Goal: Transaction & Acquisition: Download file/media

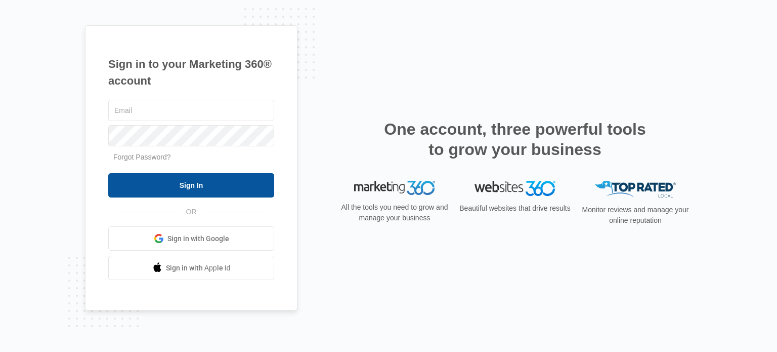
type input "[EMAIL_ADDRESS][DOMAIN_NAME]"
click at [198, 192] on input "Sign In" at bounding box center [191, 185] width 166 height 24
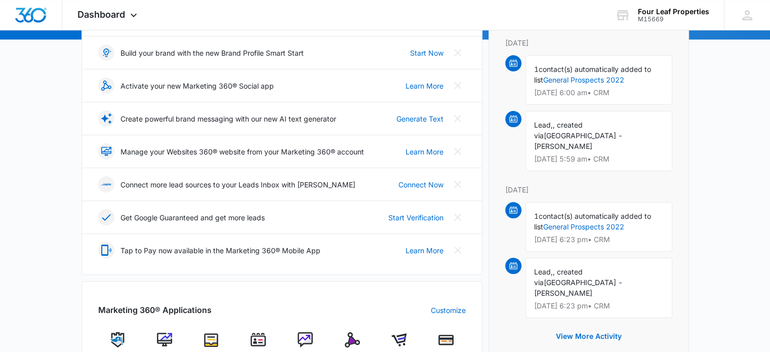
scroll to position [248, 0]
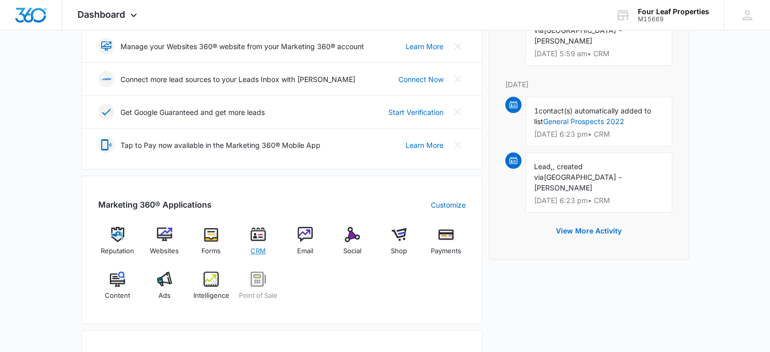
click at [257, 240] on img at bounding box center [257, 234] width 15 height 15
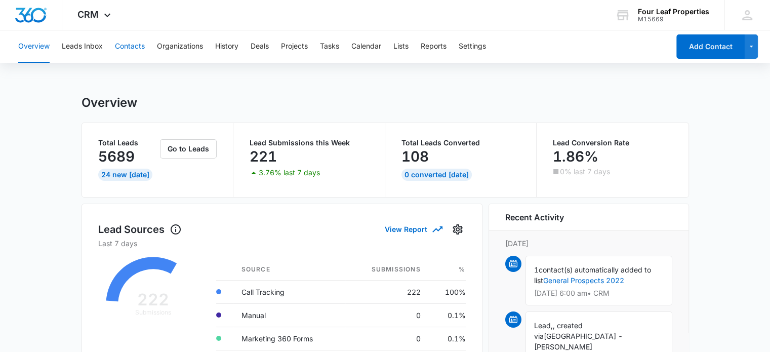
click at [128, 46] on button "Contacts" at bounding box center [130, 46] width 30 height 32
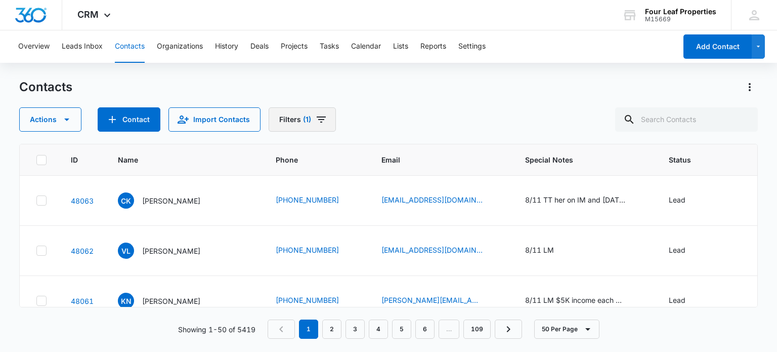
click at [319, 115] on icon "Filters" at bounding box center [321, 119] width 12 height 12
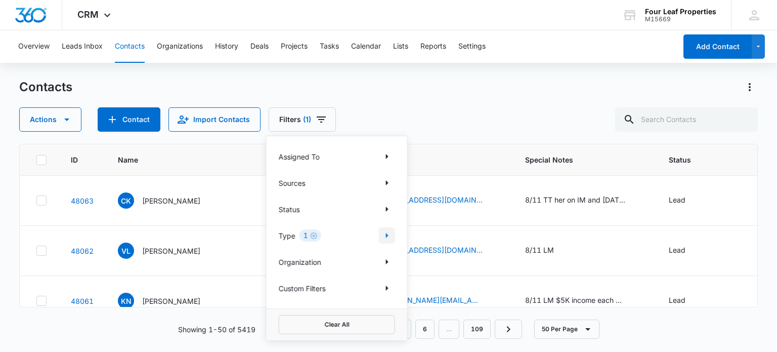
click at [387, 234] on icon "Show Type filters" at bounding box center [387, 235] width 12 height 12
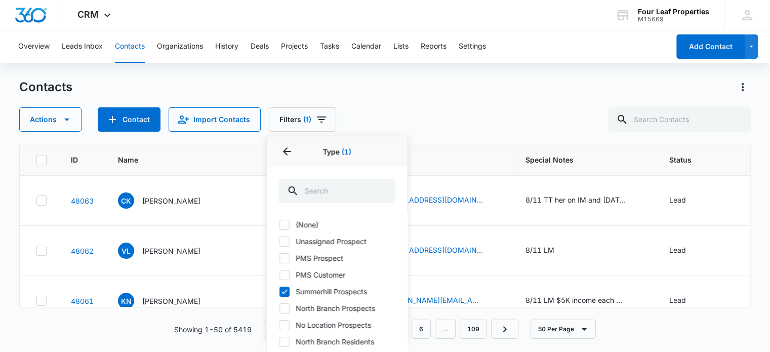
click at [435, 73] on div "Overview Leads Inbox Contacts Organizations History Deals Projects Tasks Calend…" at bounding box center [385, 190] width 770 height 320
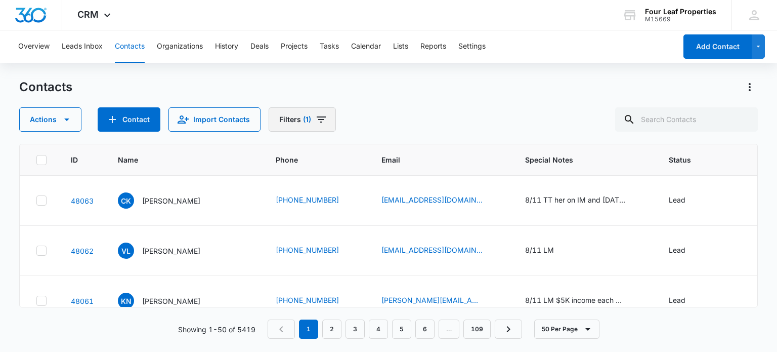
click at [321, 118] on icon "Filters" at bounding box center [321, 119] width 12 height 12
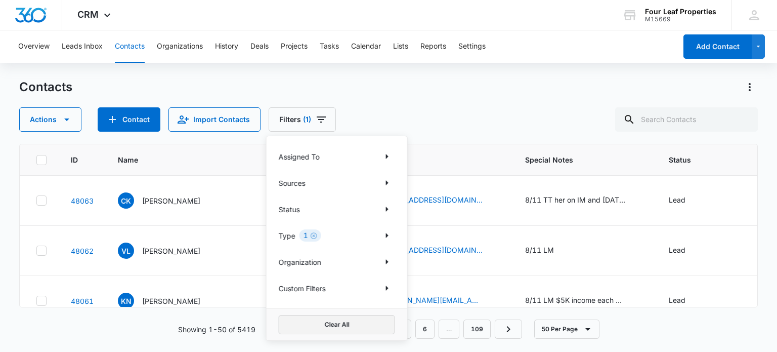
click at [333, 321] on button "Clear All" at bounding box center [337, 324] width 116 height 19
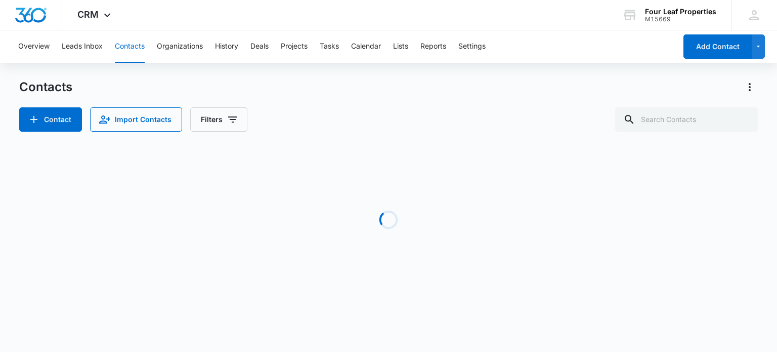
click at [383, 108] on div "Contact Import Contacts Filters" at bounding box center [388, 119] width 738 height 24
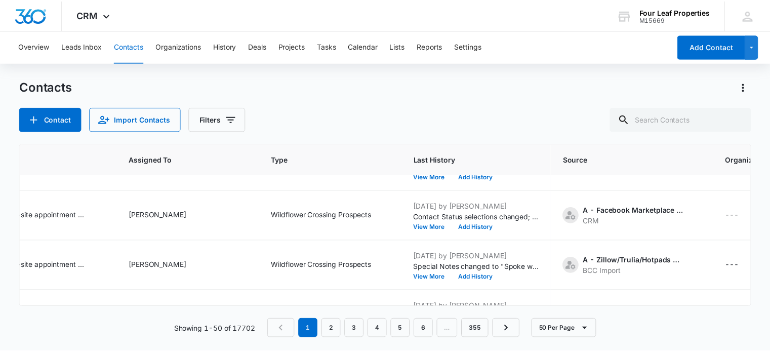
scroll to position [0, 683]
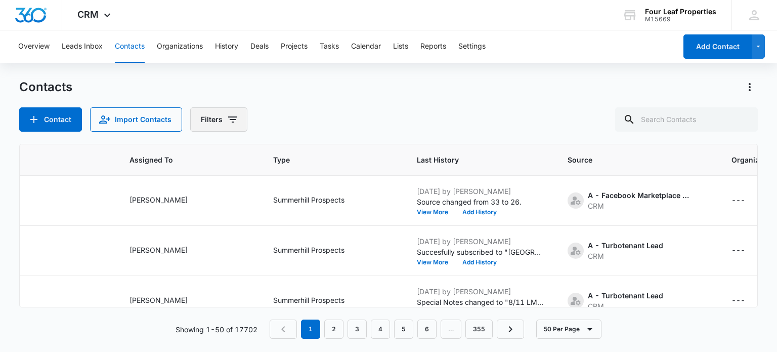
click at [229, 115] on icon "Filters" at bounding box center [233, 119] width 12 height 12
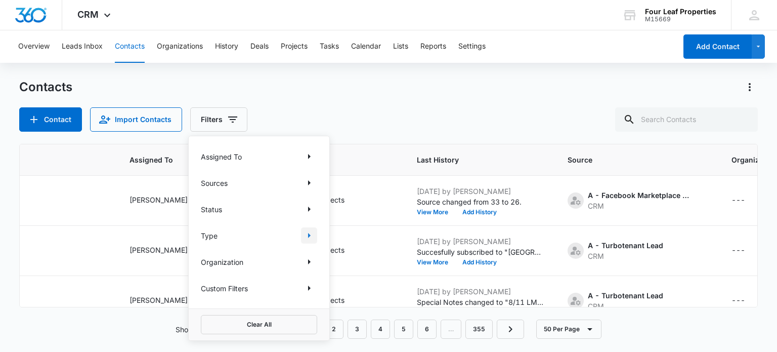
click at [310, 237] on icon "Show Type filters" at bounding box center [309, 235] width 12 height 12
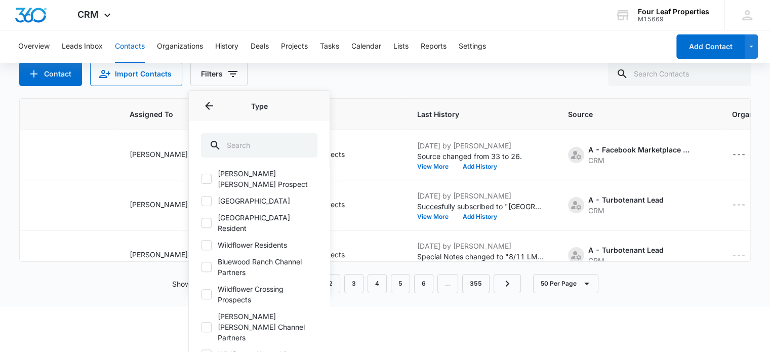
scroll to position [47, 0]
click at [204, 288] on icon at bounding box center [206, 292] width 9 height 9
click at [201, 293] on input "Wildflower Crossing Prospects" at bounding box center [201, 293] width 1 height 1
checkbox input "true"
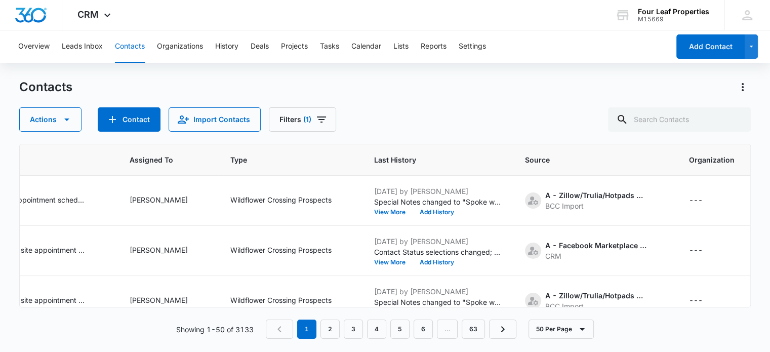
click at [613, 318] on html "CRM Apps Reputation Websites Forms CRM Email Social Shop Payments POS Content A…" at bounding box center [385, 176] width 770 height 352
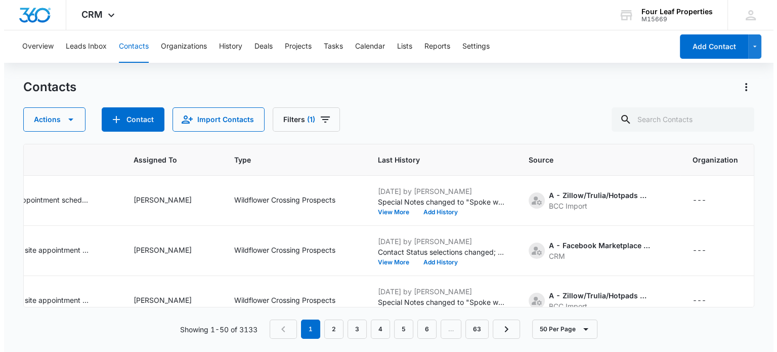
scroll to position [0, 0]
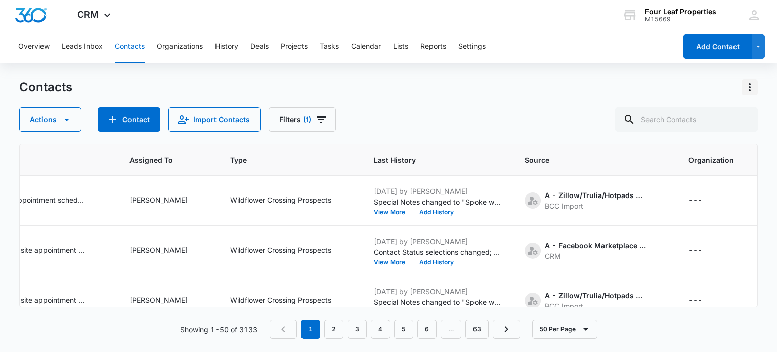
click at [750, 88] on icon "Actions" at bounding box center [750, 87] width 2 height 8
click at [695, 145] on div "Export All Contacts" at bounding box center [699, 145] width 67 height 7
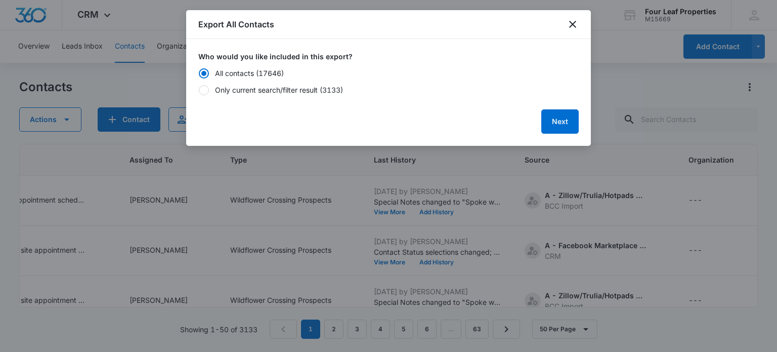
click at [206, 89] on div at bounding box center [204, 90] width 10 height 10
click at [199, 89] on input "Only current search/filter result (3133)" at bounding box center [198, 90] width 1 height 7
radio input "false"
radio input "true"
click at [559, 123] on button "Next" at bounding box center [559, 121] width 37 height 24
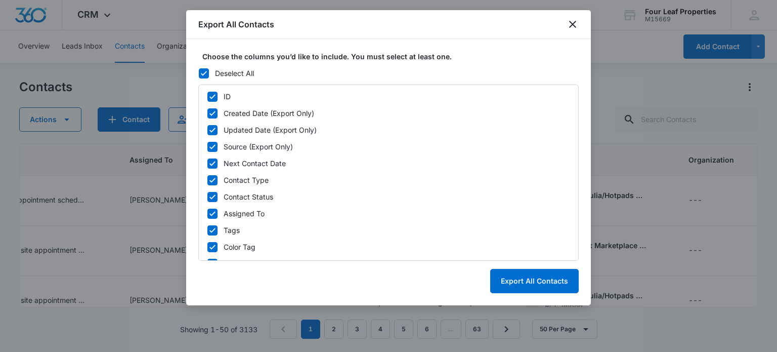
click at [204, 72] on icon at bounding box center [204, 73] width 6 height 5
click at [199, 72] on input "Deselect All" at bounding box center [198, 73] width 1 height 7
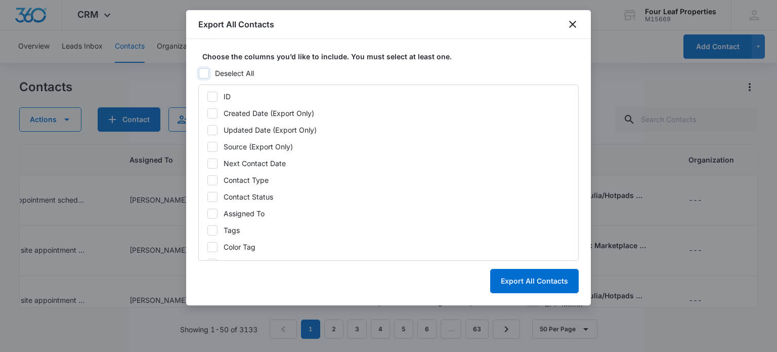
checkbox input "false"
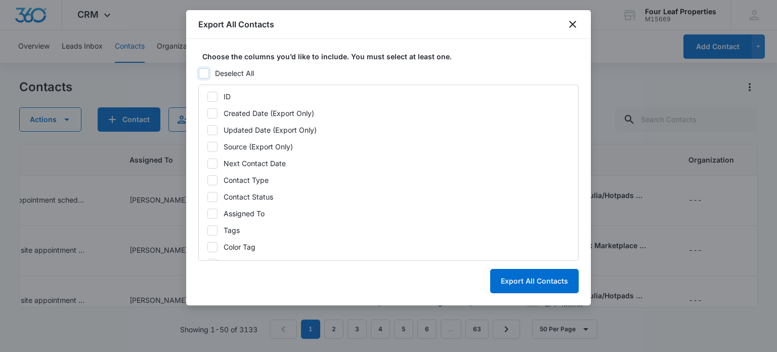
checkbox input "false"
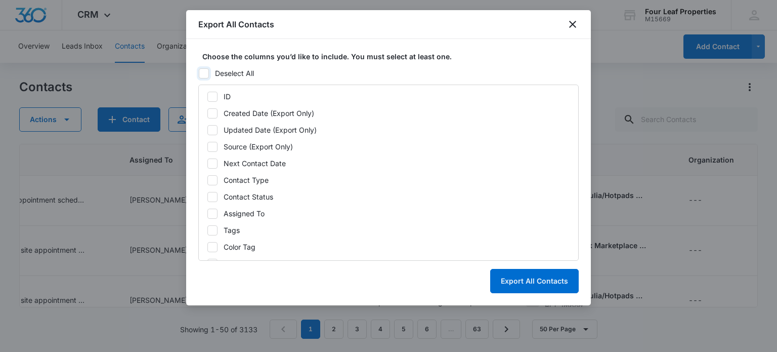
checkbox input "false"
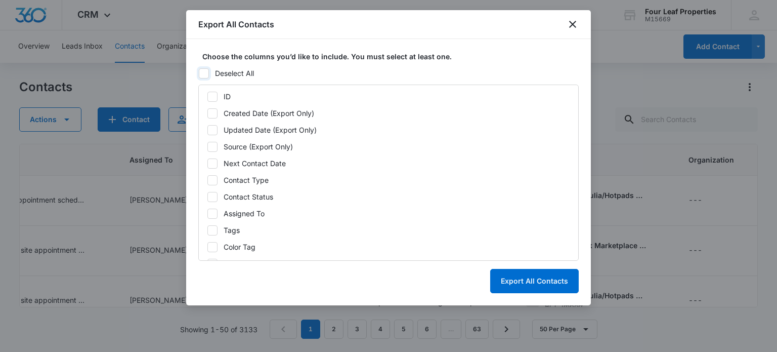
checkbox input "false"
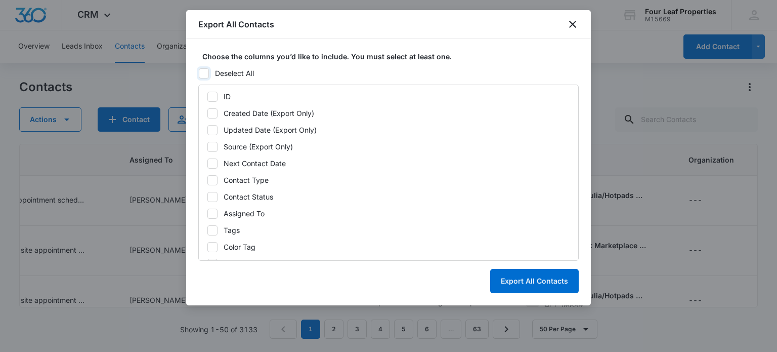
checkbox input "false"
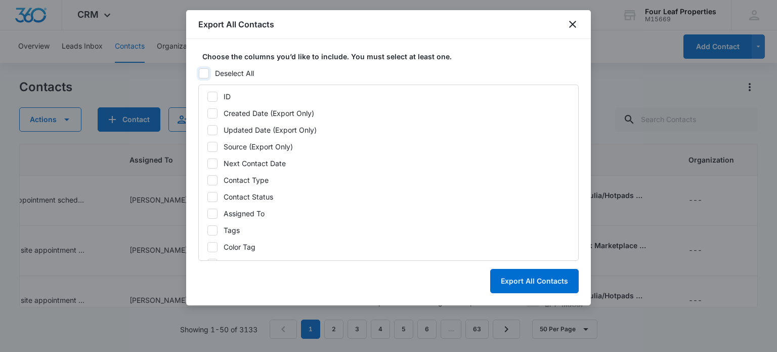
checkbox input "false"
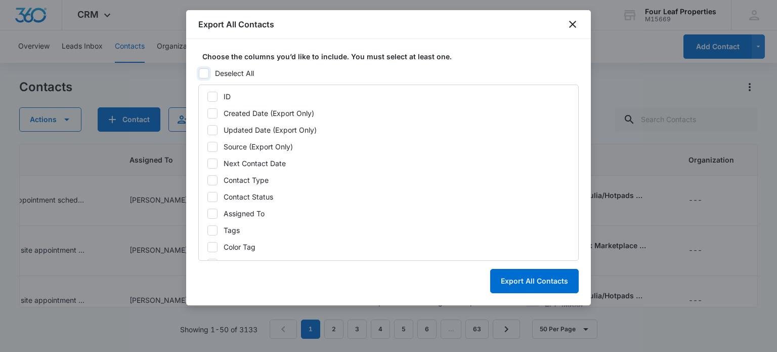
checkbox input "false"
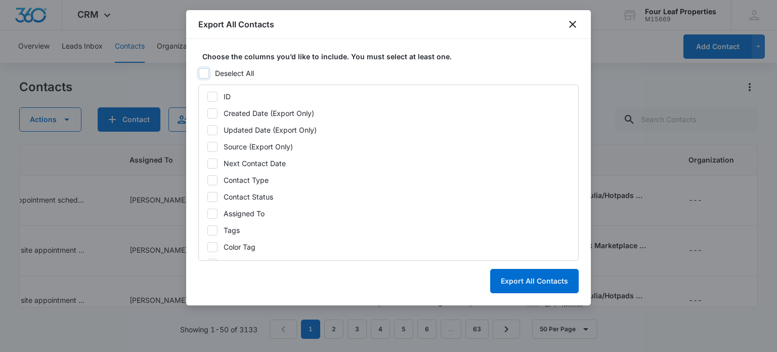
checkbox input "false"
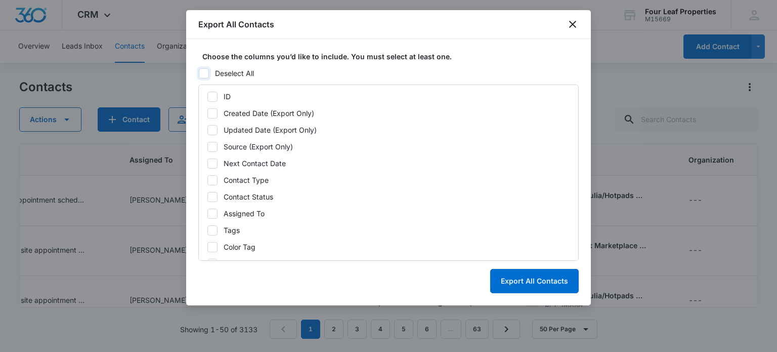
checkbox input "false"
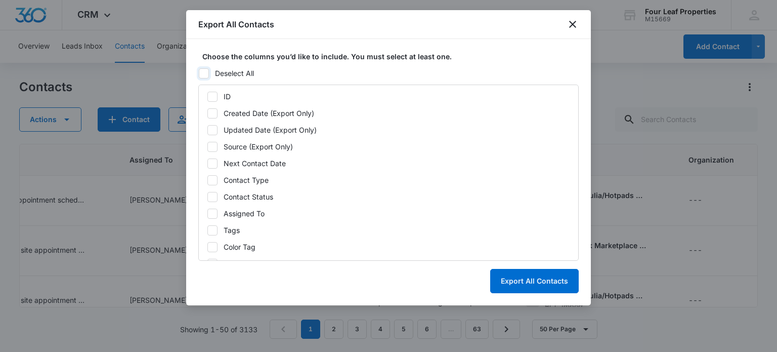
checkbox input "false"
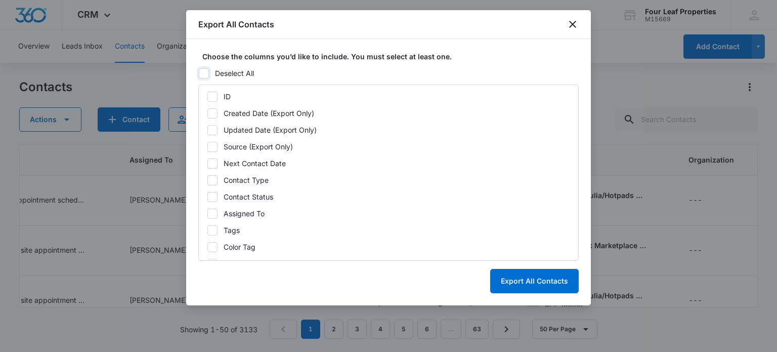
checkbox input "false"
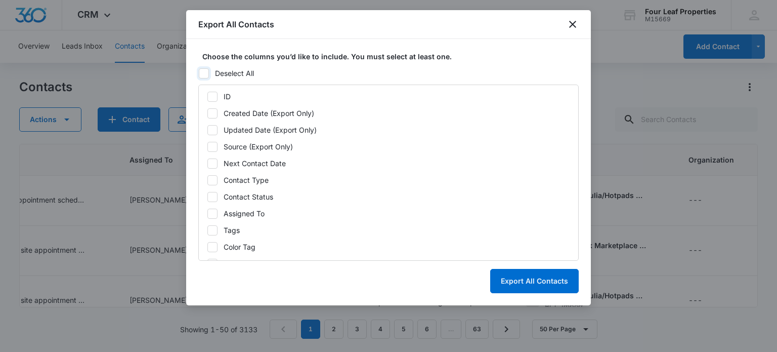
checkbox input "false"
click at [211, 96] on icon at bounding box center [212, 96] width 9 height 9
click at [207, 96] on input "ID" at bounding box center [207, 96] width 1 height 7
checkbox input "true"
click at [212, 112] on icon at bounding box center [212, 113] width 9 height 9
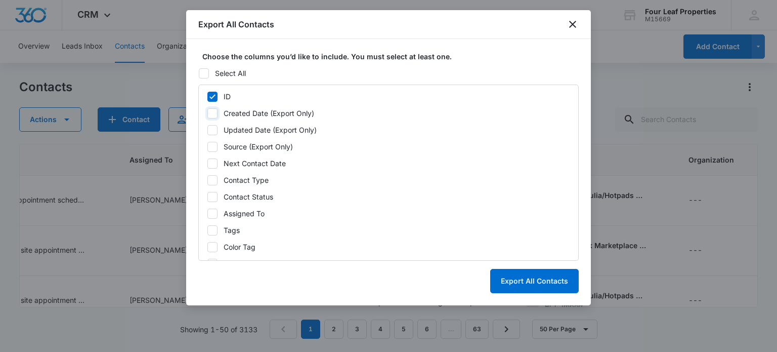
click at [207, 112] on input "Created Date (Export Only)" at bounding box center [207, 113] width 1 height 7
checkbox input "true"
click at [212, 125] on icon at bounding box center [212, 129] width 9 height 9
click at [207, 126] on input "Updated Date (Export Only)" at bounding box center [207, 129] width 1 height 7
checkbox input "true"
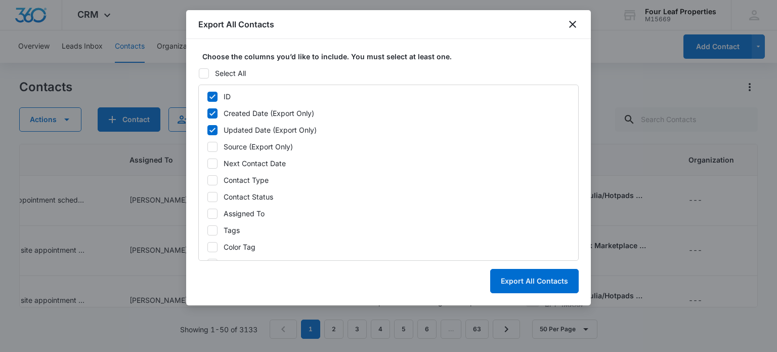
click at [213, 142] on icon at bounding box center [212, 146] width 9 height 9
click at [207, 143] on input "Source (Export Only)" at bounding box center [207, 146] width 1 height 7
checkbox input "true"
click at [213, 163] on icon at bounding box center [212, 163] width 6 height 5
click at [207, 163] on input "Next Contact Date" at bounding box center [207, 163] width 1 height 7
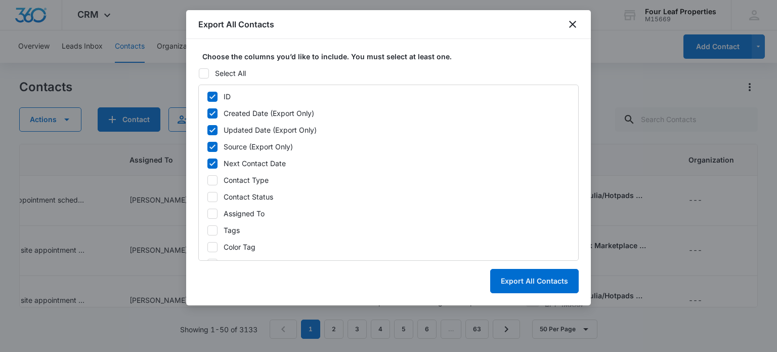
click at [213, 163] on icon at bounding box center [212, 163] width 6 height 5
click at [207, 163] on input "Next Contact Date" at bounding box center [207, 163] width 1 height 7
checkbox input "false"
click at [213, 179] on icon at bounding box center [212, 180] width 9 height 9
click at [207, 179] on input "Contact Type" at bounding box center [207, 180] width 1 height 7
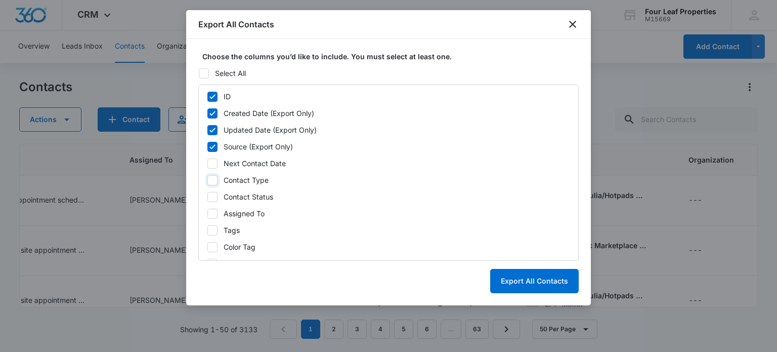
checkbox input "true"
click at [213, 196] on icon at bounding box center [212, 196] width 9 height 9
click at [207, 196] on input "Contact Status" at bounding box center [207, 196] width 1 height 7
checkbox input "true"
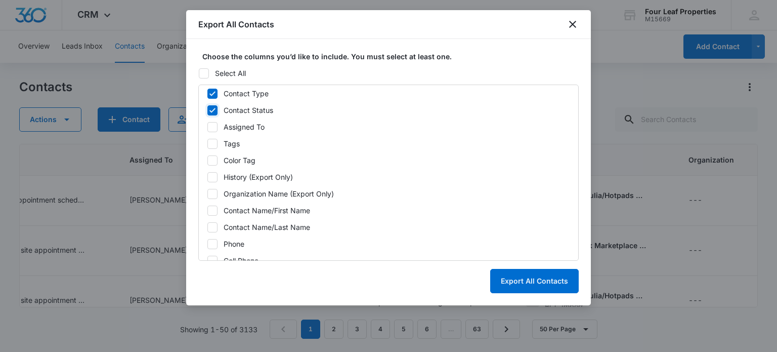
scroll to position [117, 0]
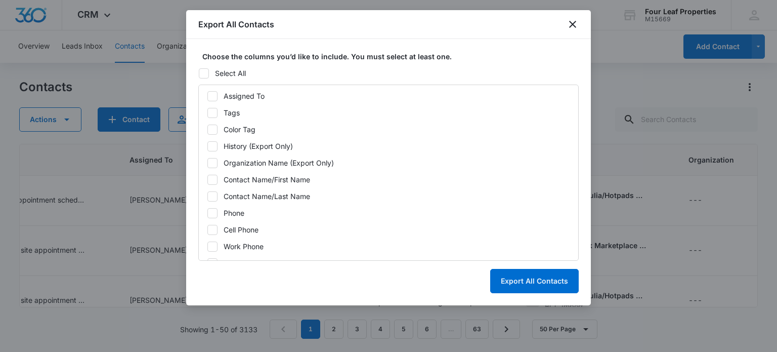
click at [212, 178] on icon at bounding box center [212, 179] width 9 height 9
click at [207, 178] on input "Contact Name/First Name" at bounding box center [207, 179] width 1 height 7
checkbox input "true"
click at [211, 196] on icon at bounding box center [212, 196] width 6 height 5
click at [207, 196] on input "Contact Name/Last Name" at bounding box center [207, 196] width 1 height 7
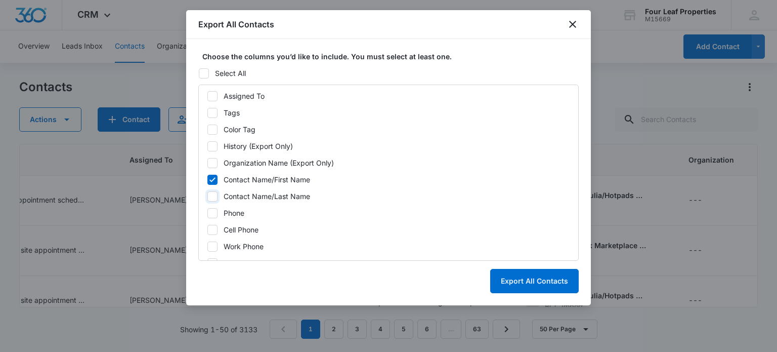
checkbox input "true"
click at [210, 213] on icon at bounding box center [212, 212] width 6 height 5
click at [207, 213] on input "Phone" at bounding box center [207, 212] width 1 height 7
checkbox input "true"
click at [211, 230] on icon at bounding box center [212, 229] width 6 height 5
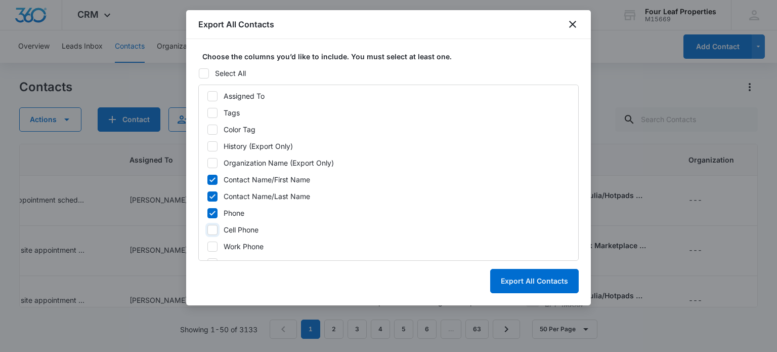
click at [207, 230] on input "Cell Phone" at bounding box center [207, 229] width 1 height 7
checkbox input "true"
click at [213, 243] on icon at bounding box center [212, 246] width 9 height 9
click at [207, 243] on input "Work Phone" at bounding box center [207, 246] width 1 height 7
checkbox input "true"
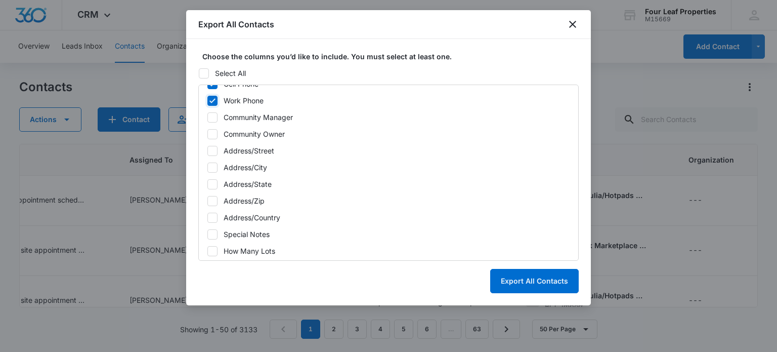
scroll to position [307, 0]
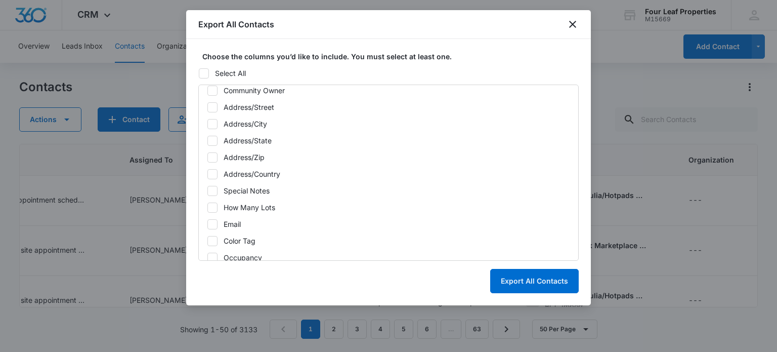
click at [216, 190] on icon at bounding box center [212, 190] width 9 height 9
click at [207, 190] on input "Special Notes" at bounding box center [207, 190] width 1 height 7
checkbox input "true"
click at [212, 223] on icon at bounding box center [212, 224] width 9 height 9
click at [207, 223] on input "Email" at bounding box center [207, 224] width 1 height 7
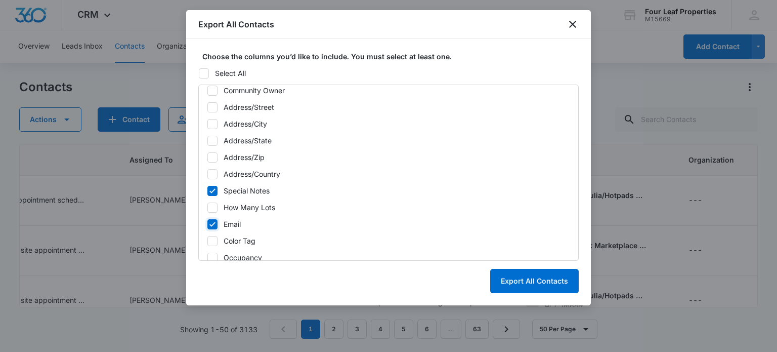
checkbox input "true"
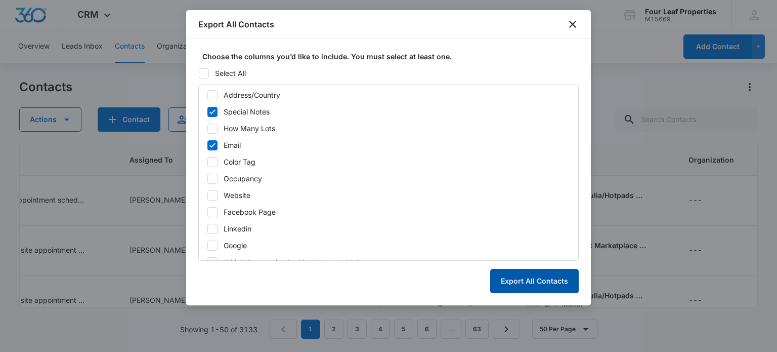
click at [543, 281] on button "Export All Contacts" at bounding box center [534, 281] width 89 height 24
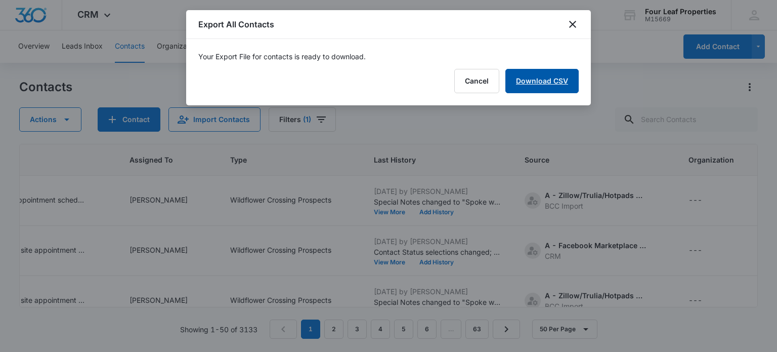
click at [540, 85] on link "Download CSV" at bounding box center [541, 81] width 73 height 24
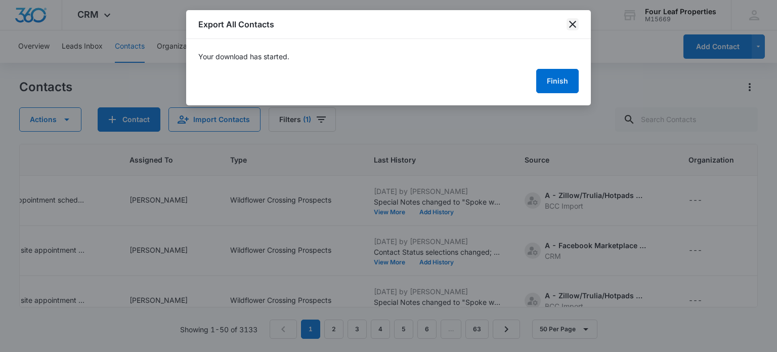
click at [575, 26] on icon "close" at bounding box center [572, 24] width 7 height 7
